Goal: Communication & Community: Answer question/provide support

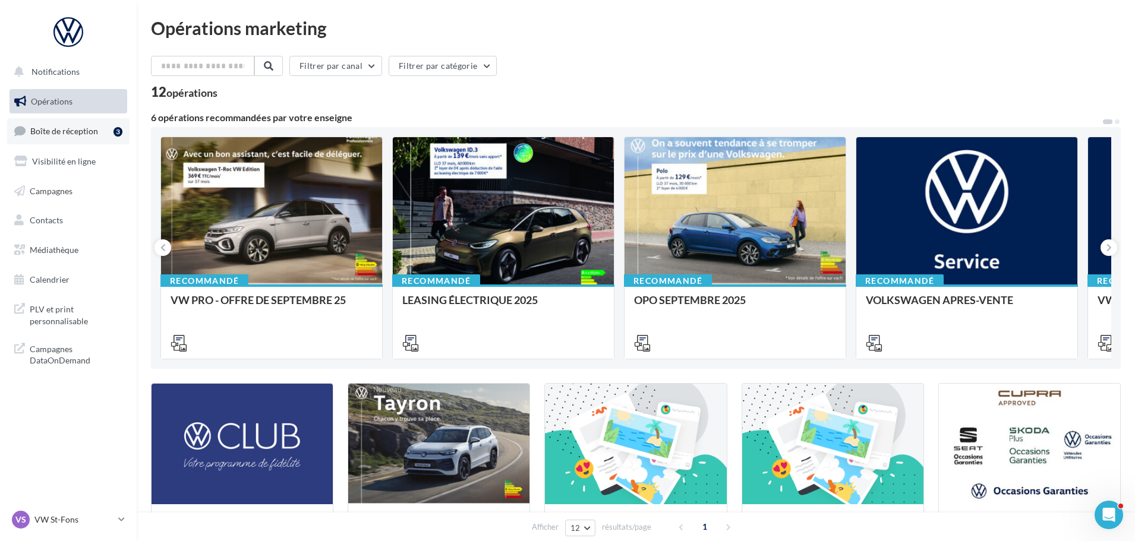
click at [48, 134] on span "Boîte de réception" at bounding box center [64, 131] width 68 height 10
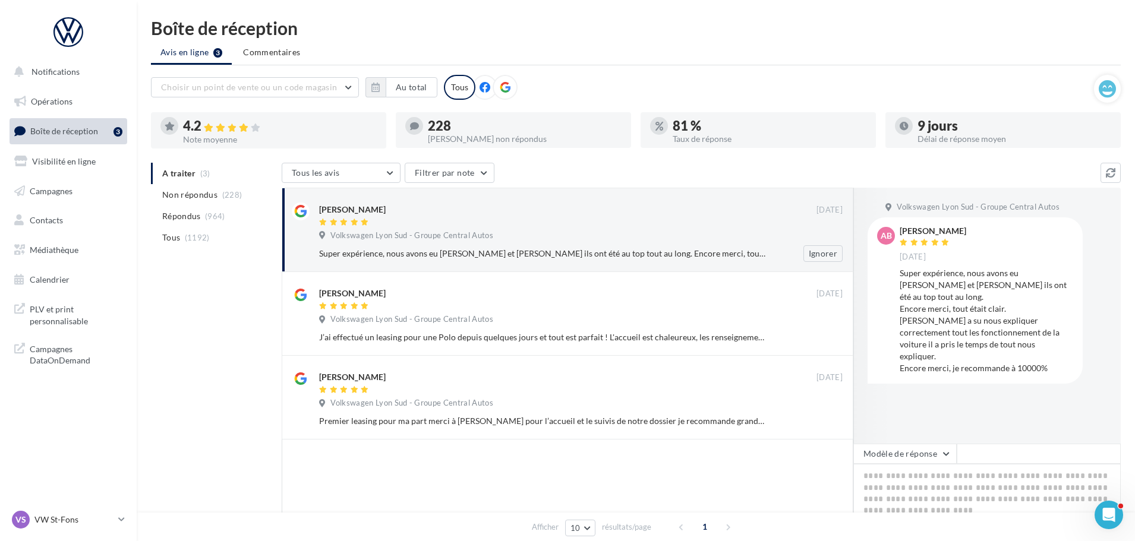
click at [795, 226] on div at bounding box center [567, 223] width 497 height 10
click at [935, 458] on button "Modèle de réponse" at bounding box center [904, 454] width 103 height 20
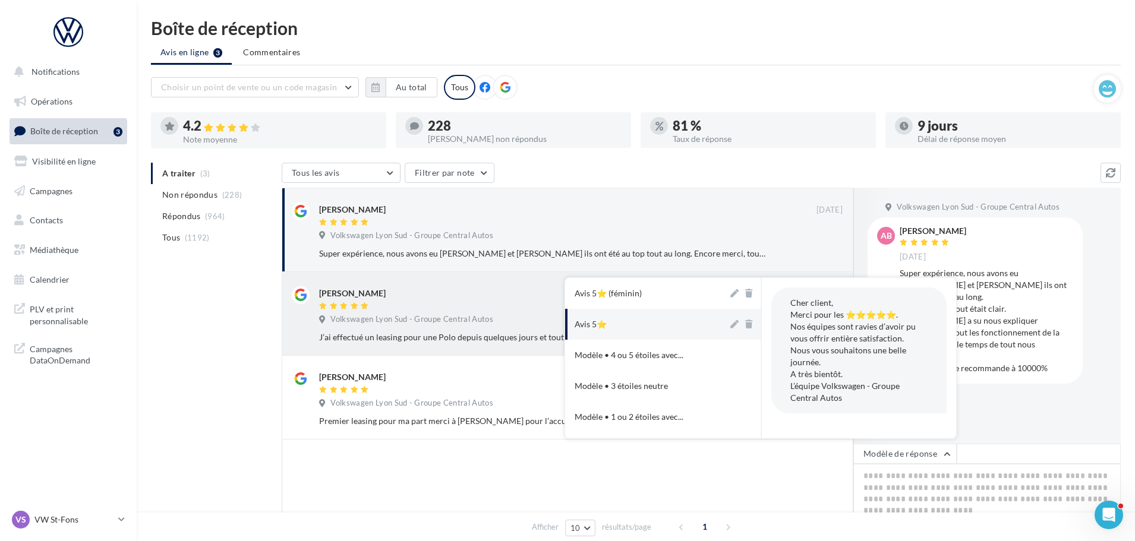
click at [588, 330] on div "Avis 5⭐" at bounding box center [590, 324] width 32 height 12
type textarea "**********"
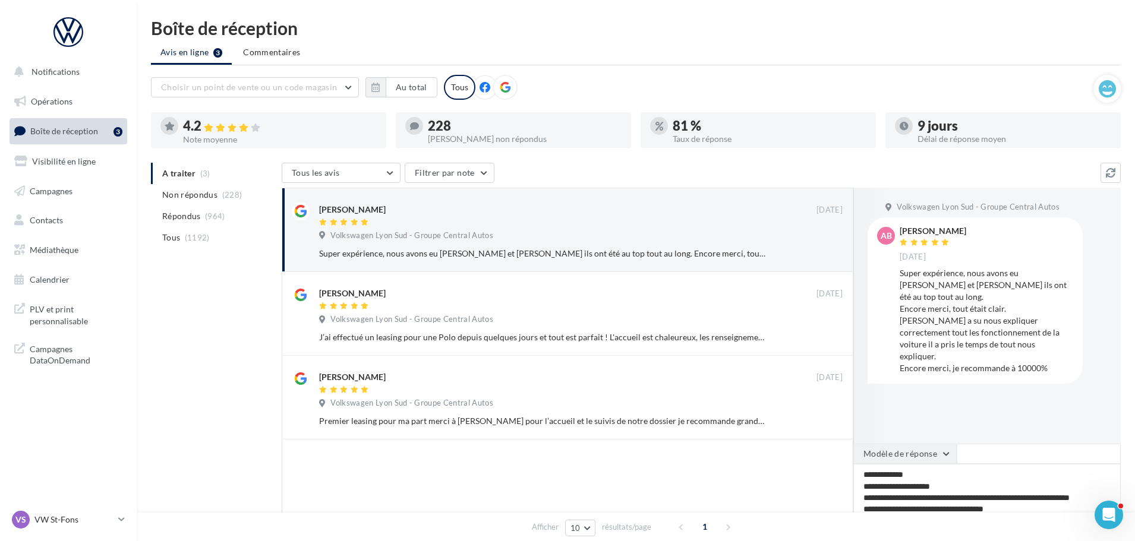
click at [902, 463] on button "Modèle de réponse" at bounding box center [904, 454] width 103 height 20
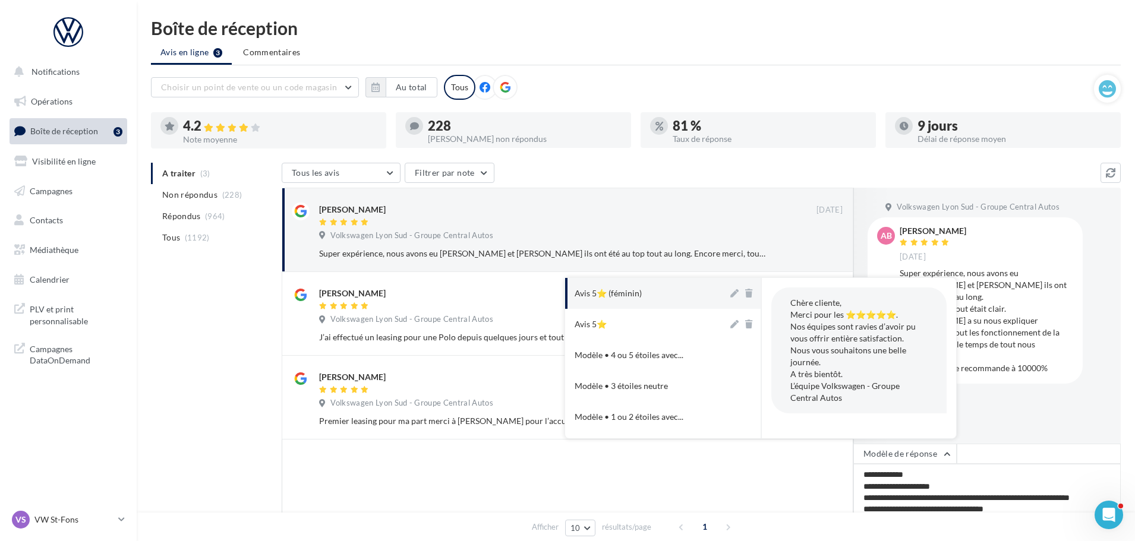
click at [646, 286] on button "Avis 5⭐ (féminin)" at bounding box center [646, 293] width 163 height 31
type textarea "**********"
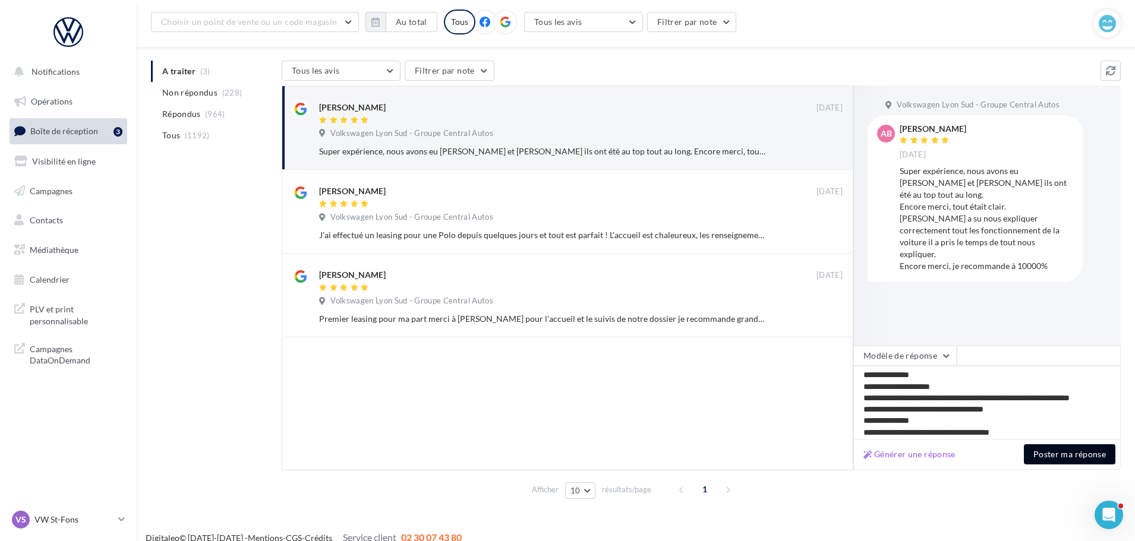
scroll to position [1, 0]
click at [1104, 462] on button "Poster ma réponse" at bounding box center [1068, 454] width 91 height 20
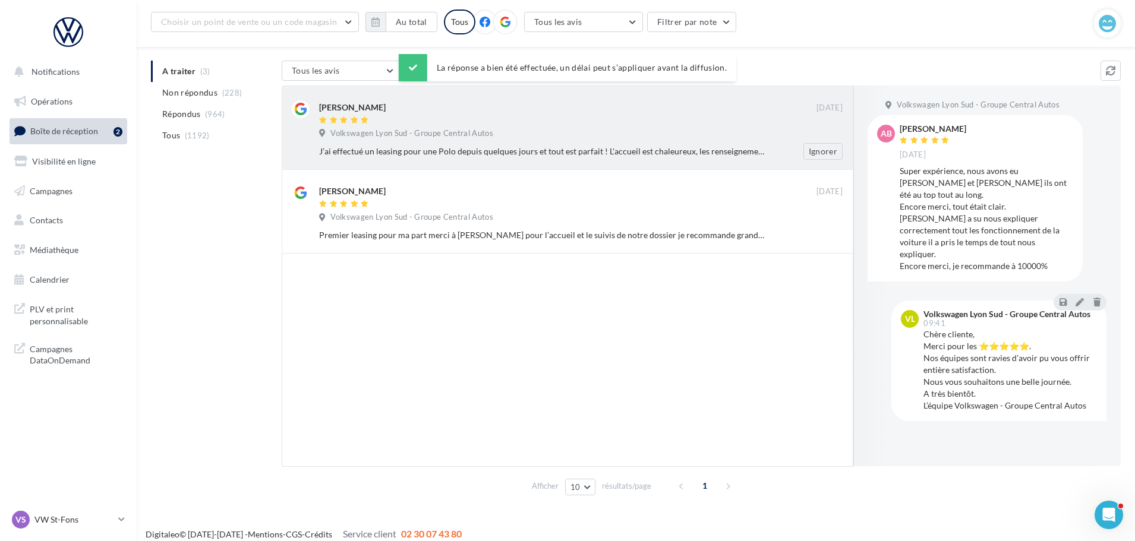
click at [625, 150] on div "J’ai effectué un leasing pour une Polo depuis quelques jours et tout est parfai…" at bounding box center [542, 152] width 446 height 12
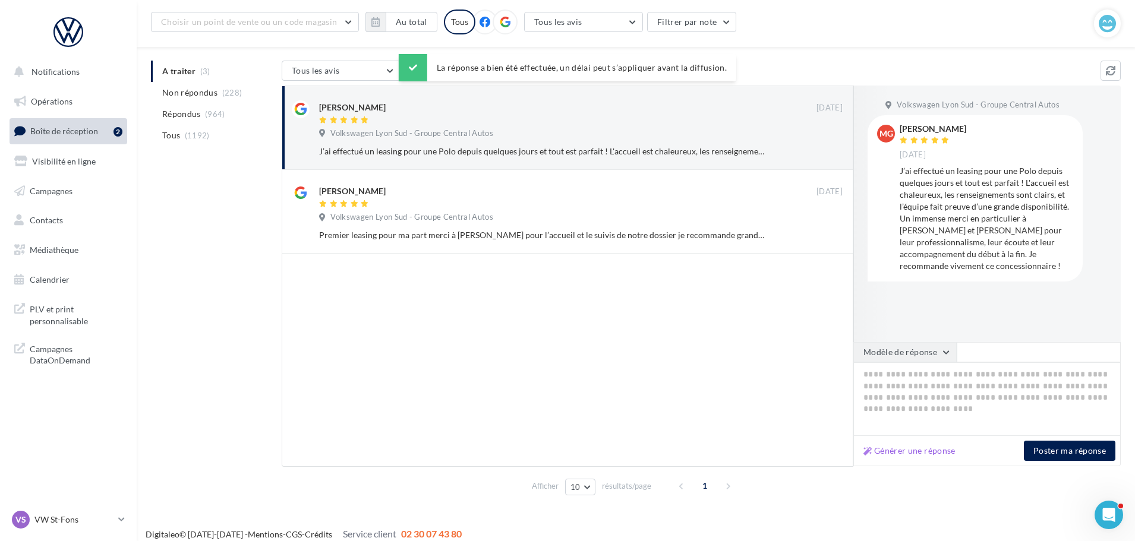
click at [930, 359] on button "Modèle de réponse" at bounding box center [904, 352] width 103 height 20
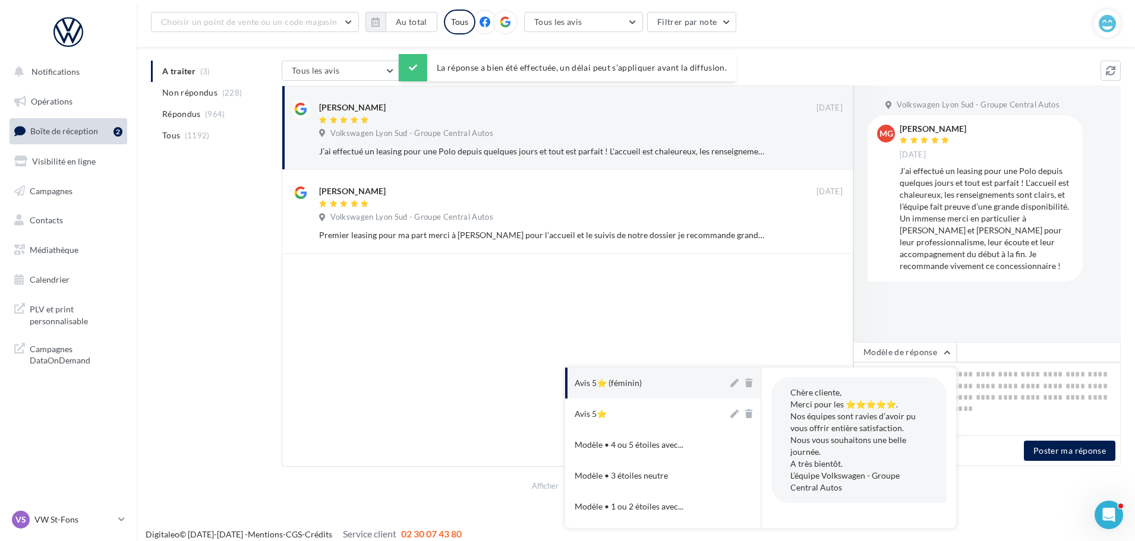
click at [641, 383] on div "Avis 5⭐ (féminin)" at bounding box center [607, 383] width 67 height 12
type textarea "**********"
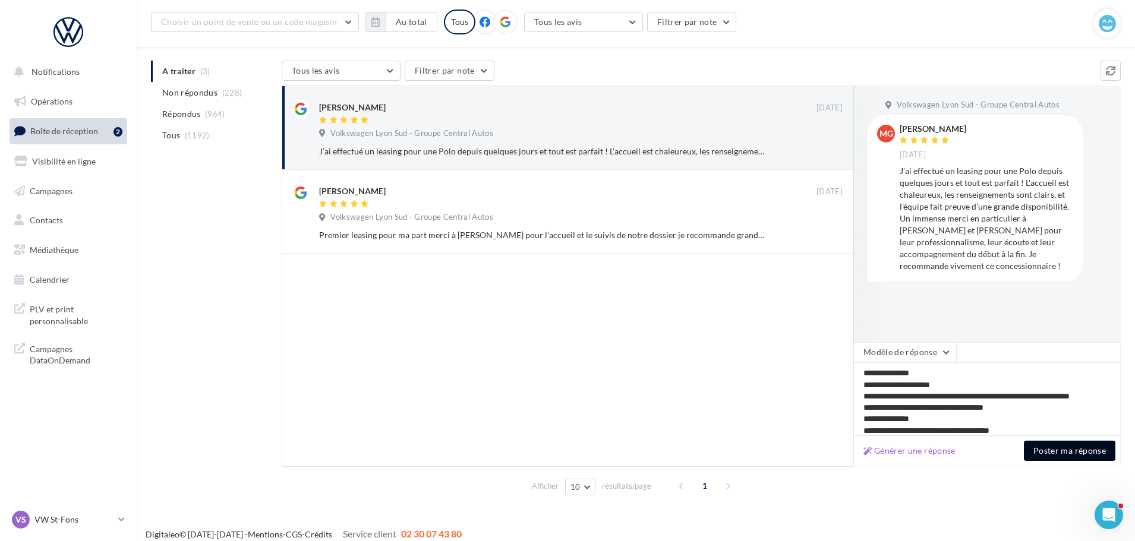
click at [1075, 448] on button "Poster ma réponse" at bounding box center [1068, 451] width 91 height 20
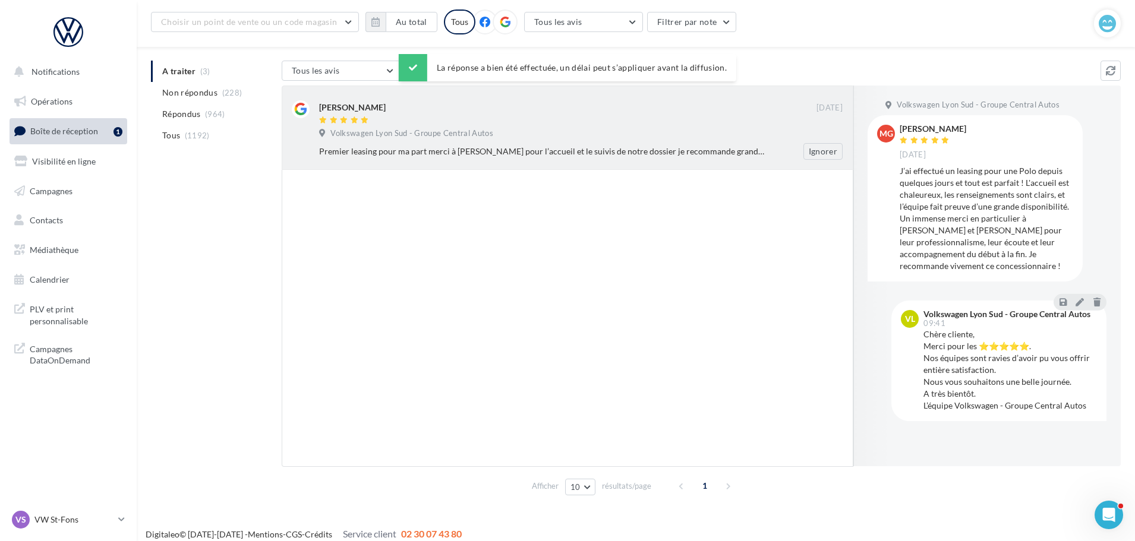
click at [602, 127] on div "[PERSON_NAME] [DATE] Volkswagen Lyon Sud - Groupe Central Autos Premier leasing…" at bounding box center [580, 129] width 523 height 59
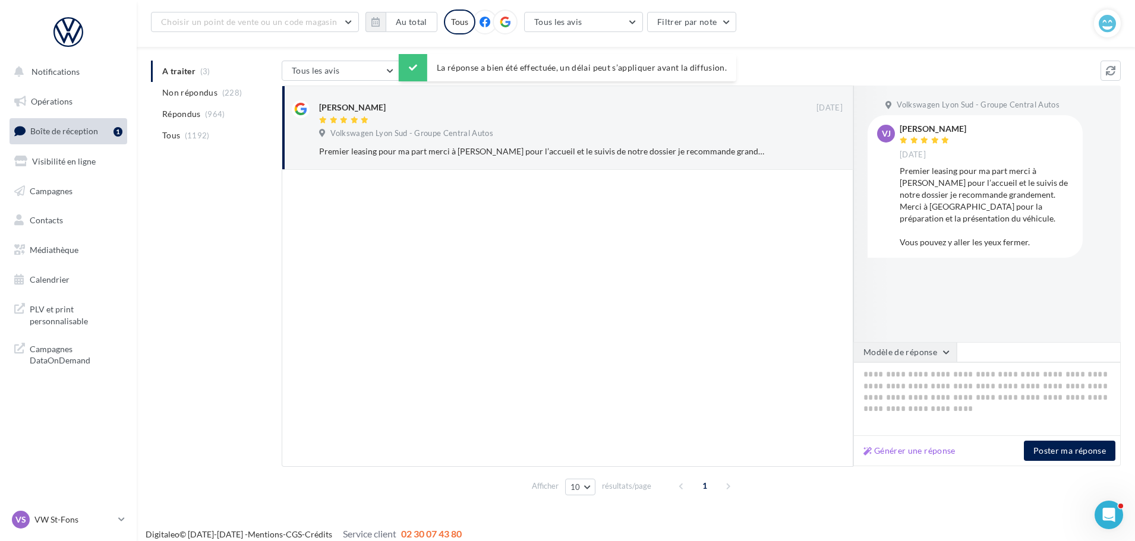
click at [937, 355] on button "Modèle de réponse" at bounding box center [904, 352] width 103 height 20
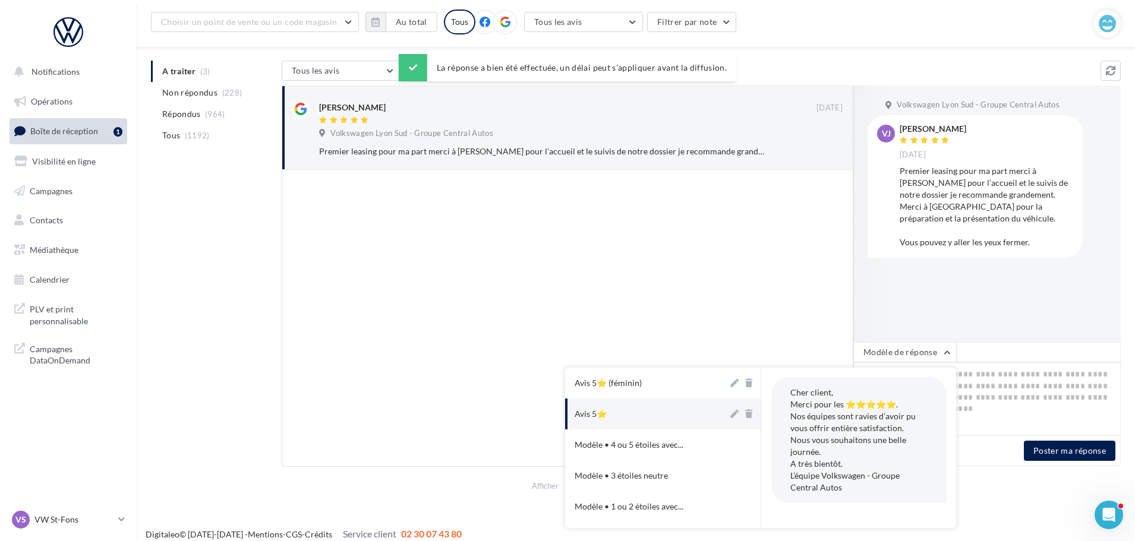
click at [647, 418] on button "Avis 5⭐" at bounding box center [646, 414] width 163 height 31
type textarea "**********"
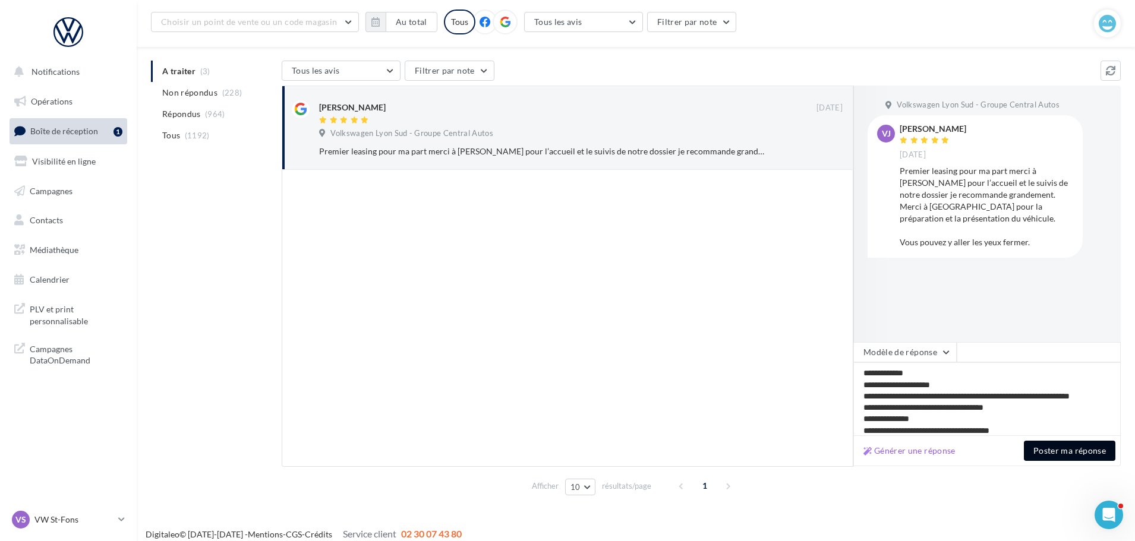
click at [1072, 446] on button "Poster ma réponse" at bounding box center [1068, 451] width 91 height 20
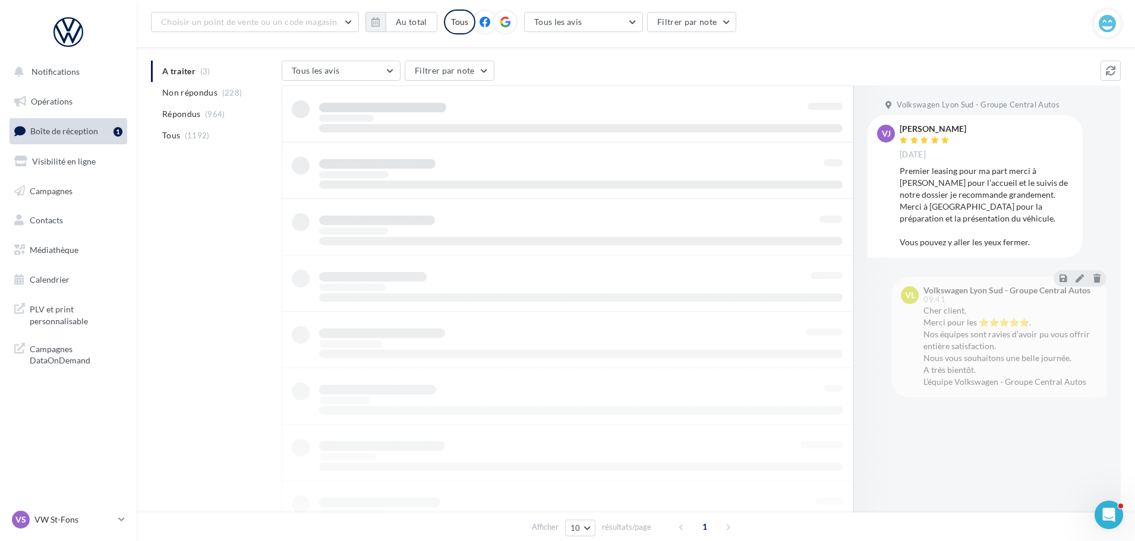
scroll to position [19, 0]
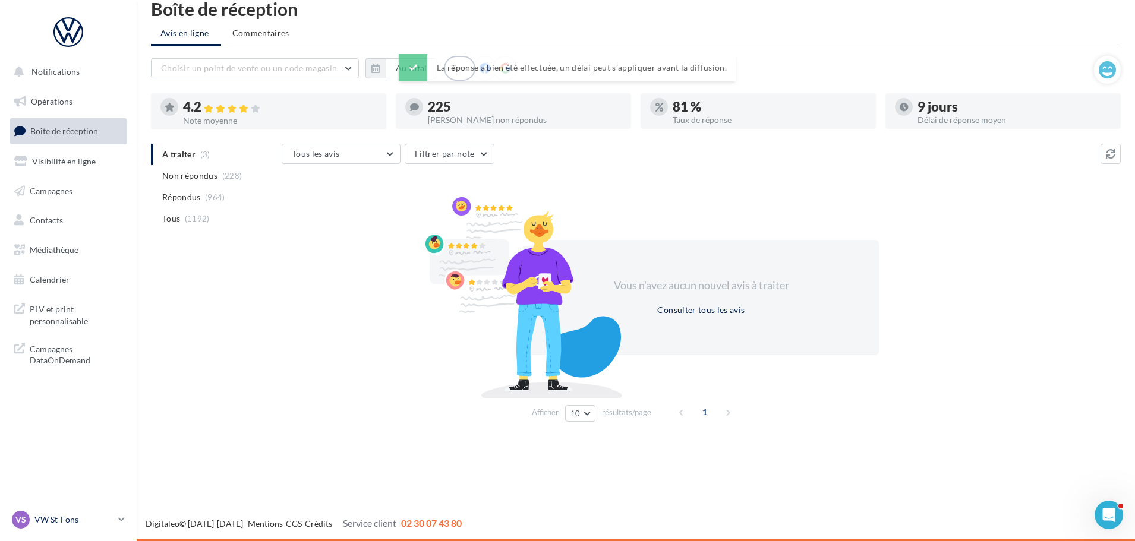
click at [109, 513] on div "VS VW St-Fons vw-stf-gru" at bounding box center [63, 520] width 102 height 18
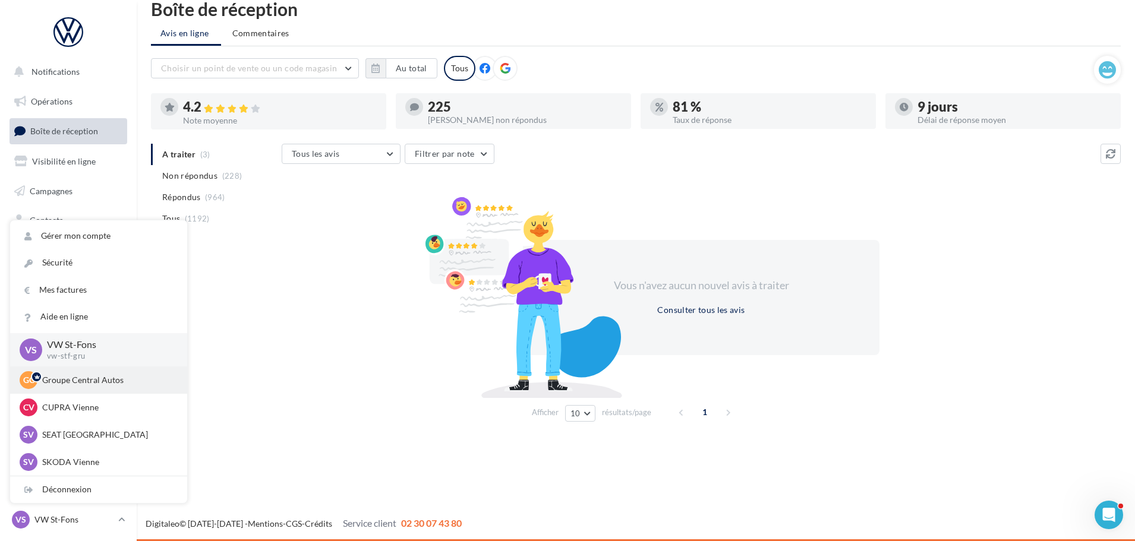
scroll to position [59, 0]
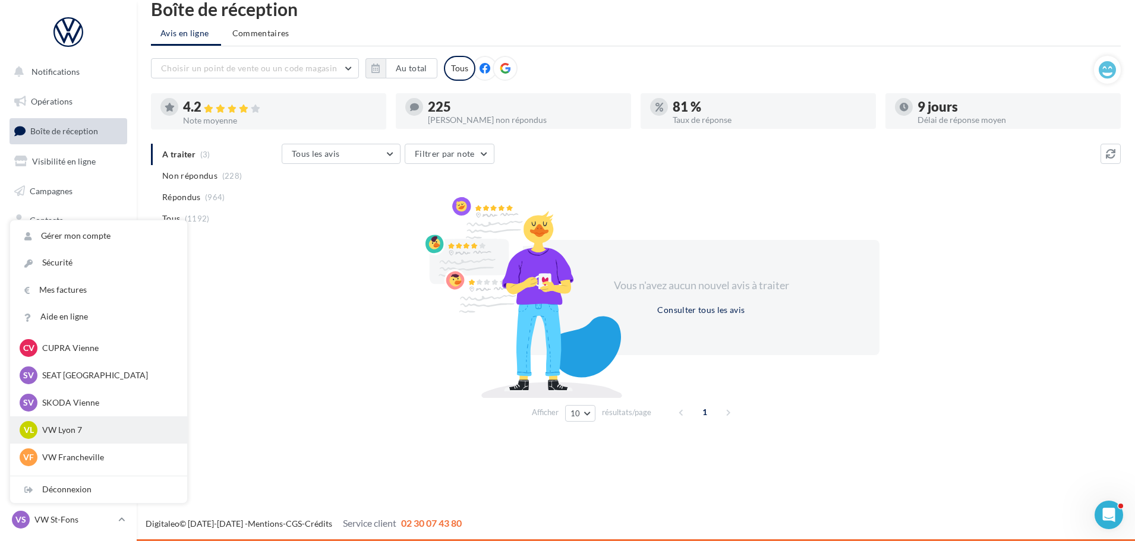
click at [124, 432] on p "VW Lyon 7" at bounding box center [107, 430] width 131 height 12
